Goal: Browse casually: Explore the website without a specific task or goal

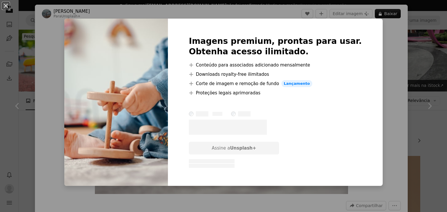
scroll to position [844, 0]
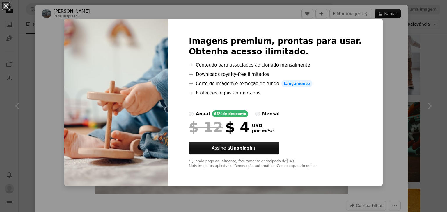
click at [374, 70] on div "An X shape Imagens premium, prontas para usar. Obtenha acesso ilimitado. A plus…" at bounding box center [223, 106] width 447 height 212
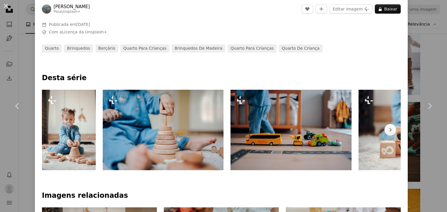
scroll to position [233, 0]
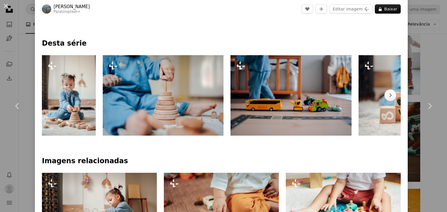
click at [177, 93] on img at bounding box center [163, 95] width 121 height 81
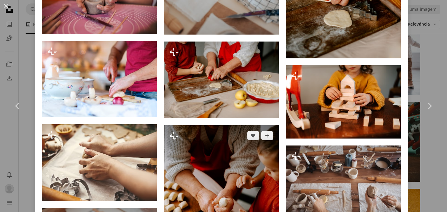
scroll to position [1163, 0]
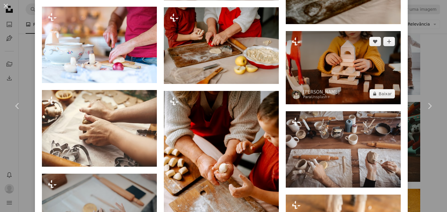
click at [342, 51] on img at bounding box center [343, 67] width 115 height 73
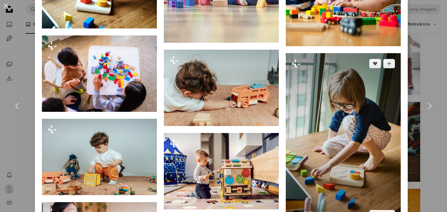
scroll to position [873, 0]
